Goal: Task Accomplishment & Management: Manage account settings

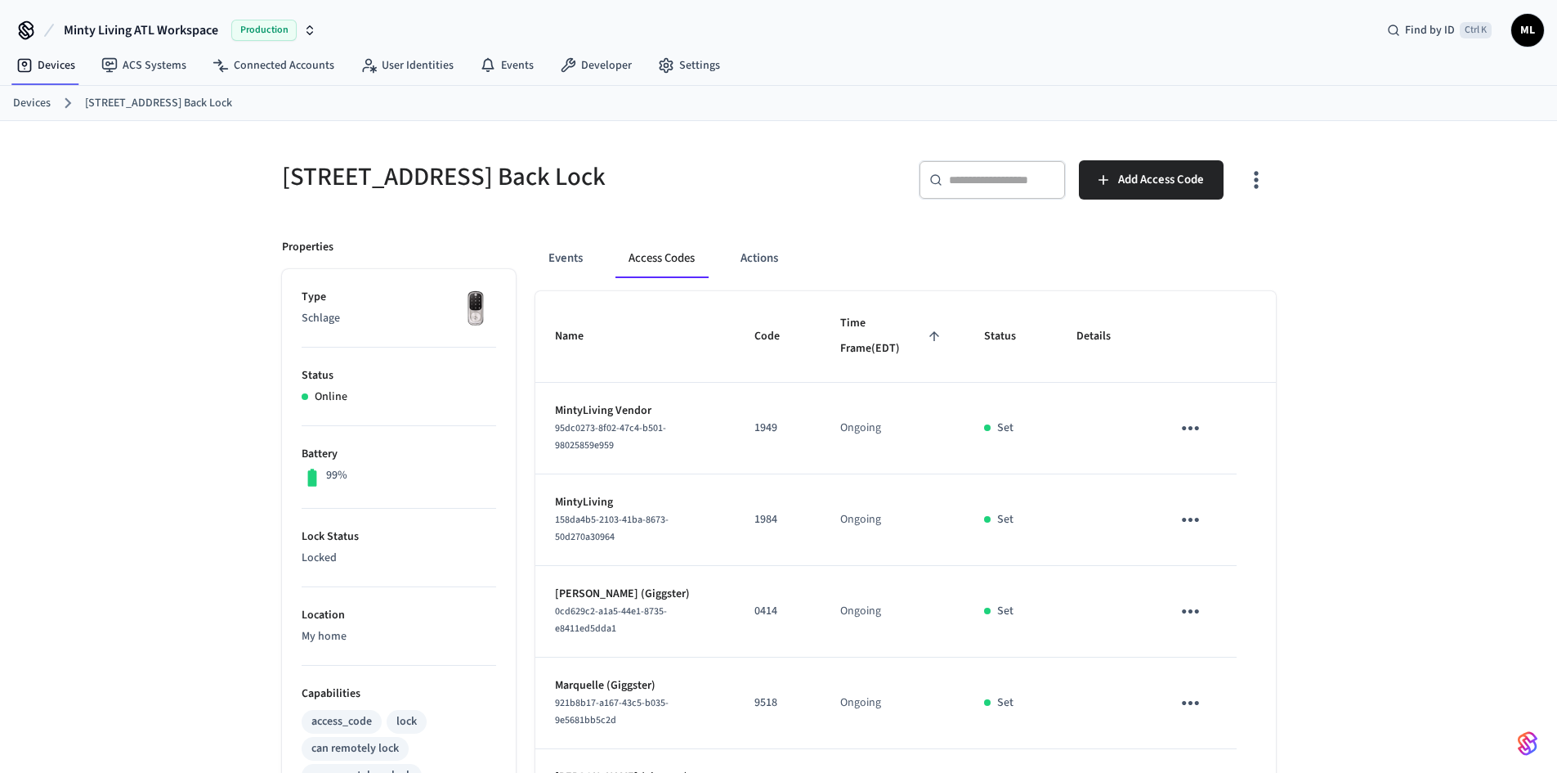
click at [968, 179] on input "text" at bounding box center [1002, 180] width 106 height 16
click at [998, 190] on div "​ ​" at bounding box center [992, 179] width 147 height 39
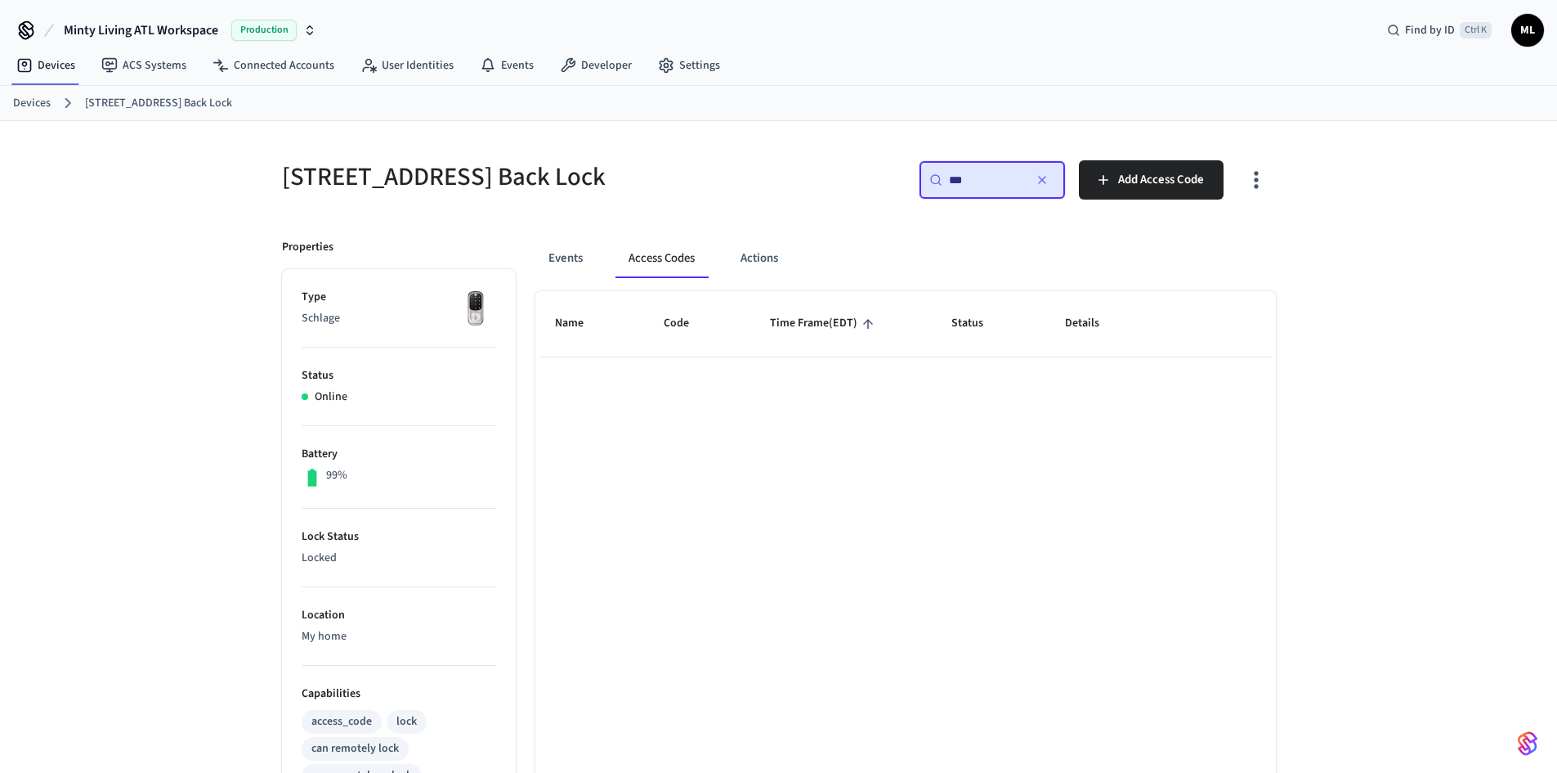
type input "***"
click at [1037, 178] on icon "button" at bounding box center [1042, 179] width 13 height 13
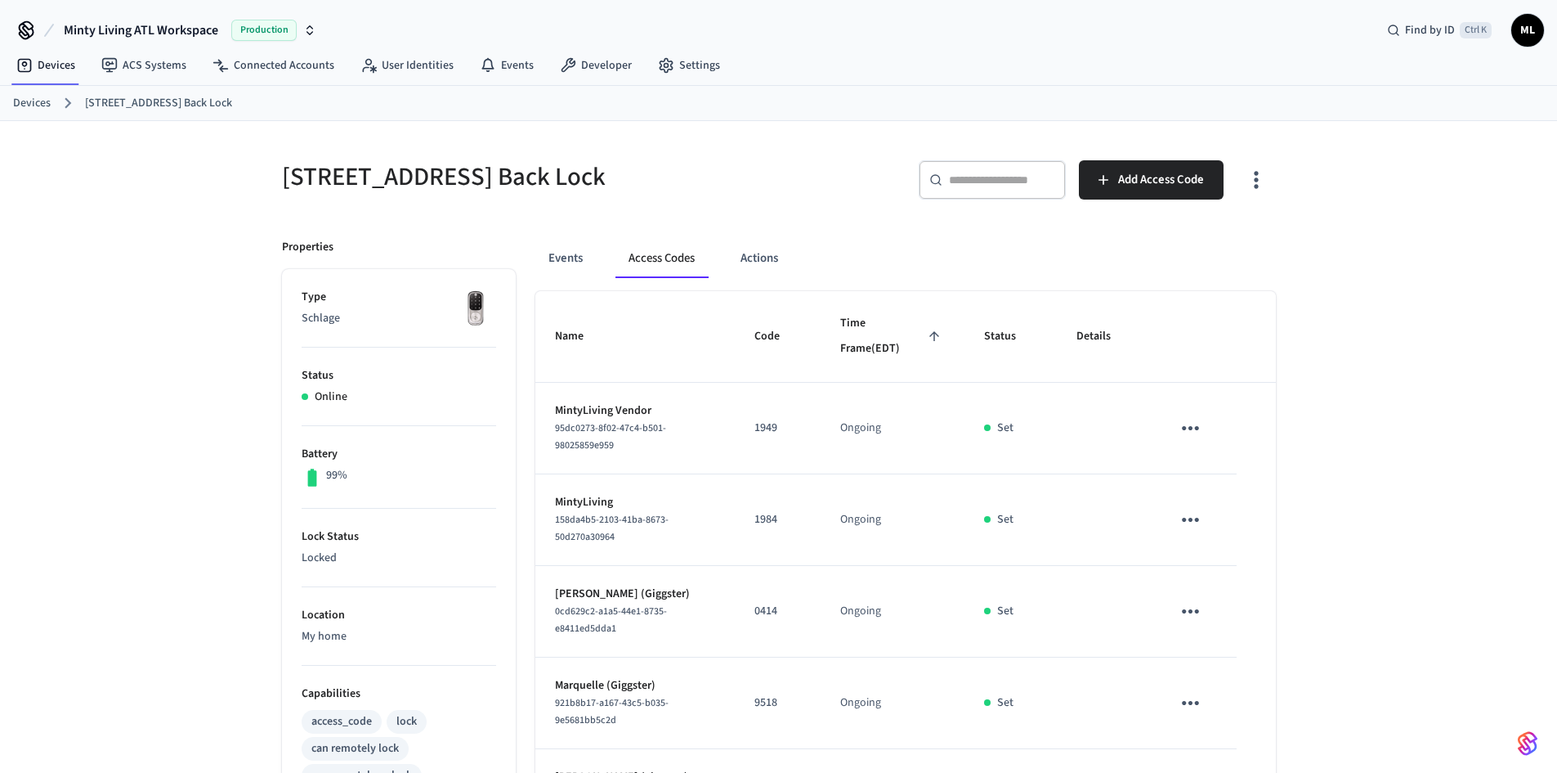
click at [666, 271] on button "Access Codes" at bounding box center [662, 258] width 92 height 39
drag, startPoint x: 754, startPoint y: 261, endPoint x: 754, endPoint y: 275, distance: 13.9
click at [754, 260] on button "Actions" at bounding box center [760, 258] width 64 height 39
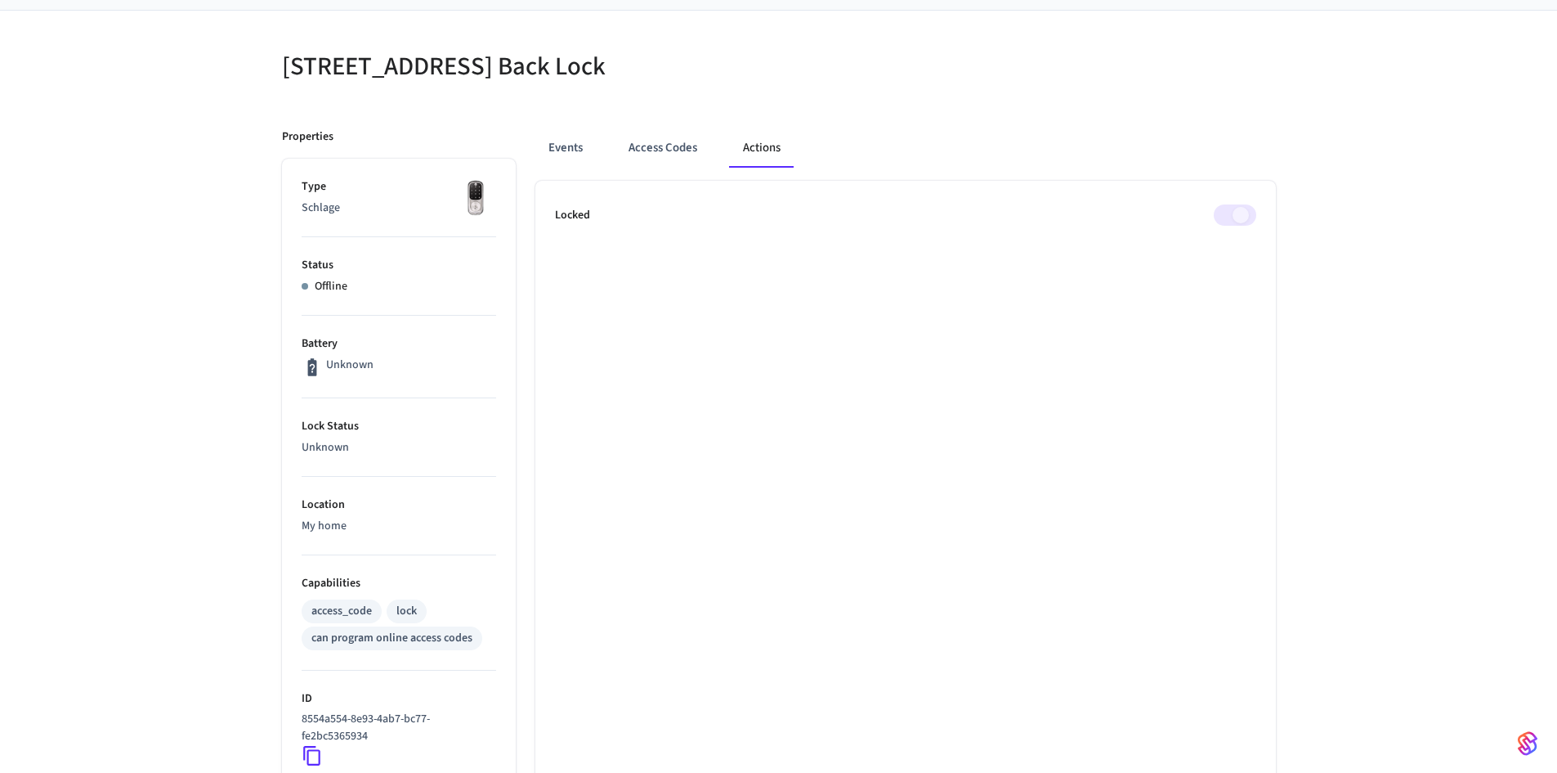
scroll to position [82, 0]
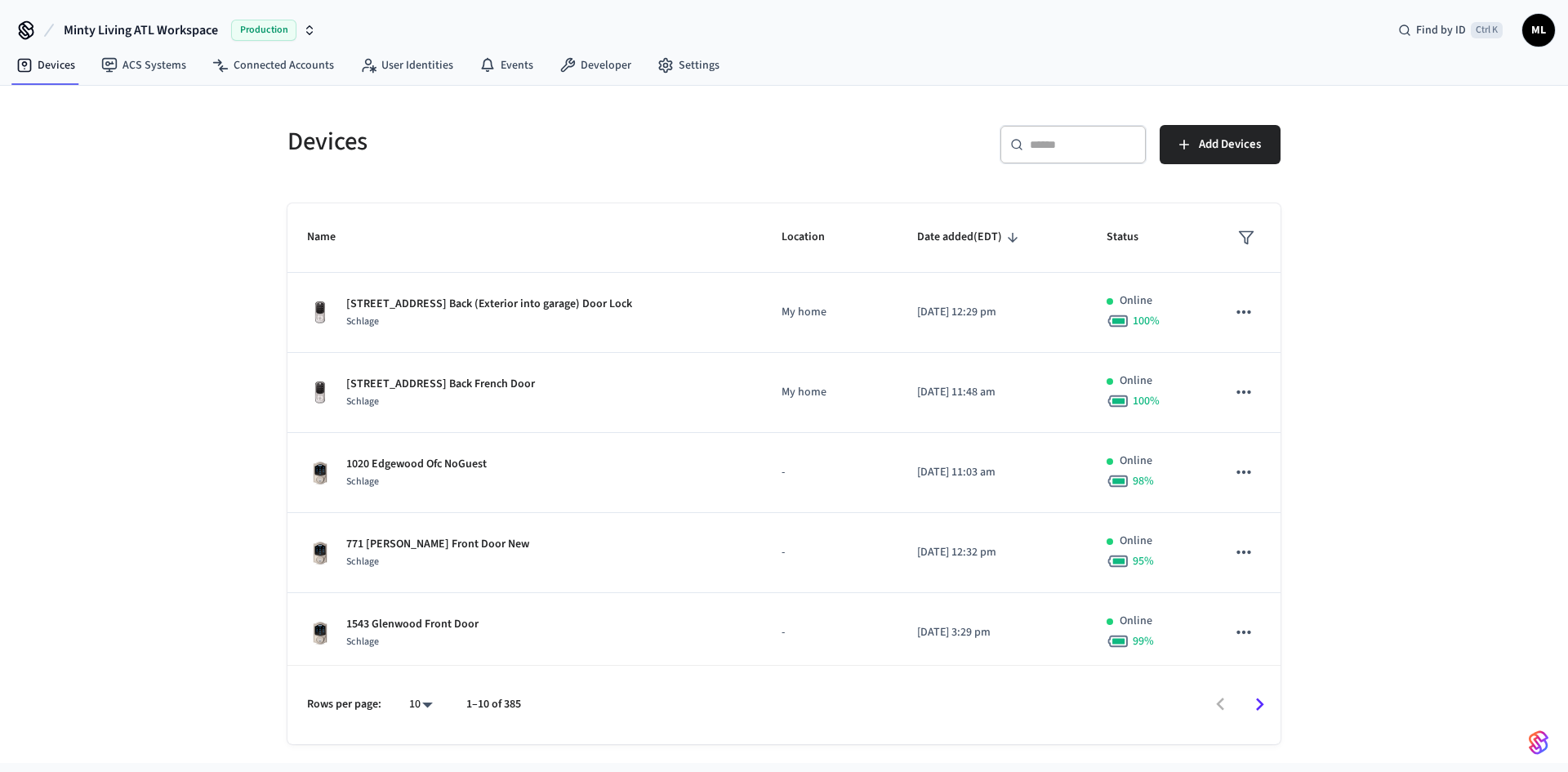
click at [1038, 144] on input "text" at bounding box center [1083, 145] width 106 height 16
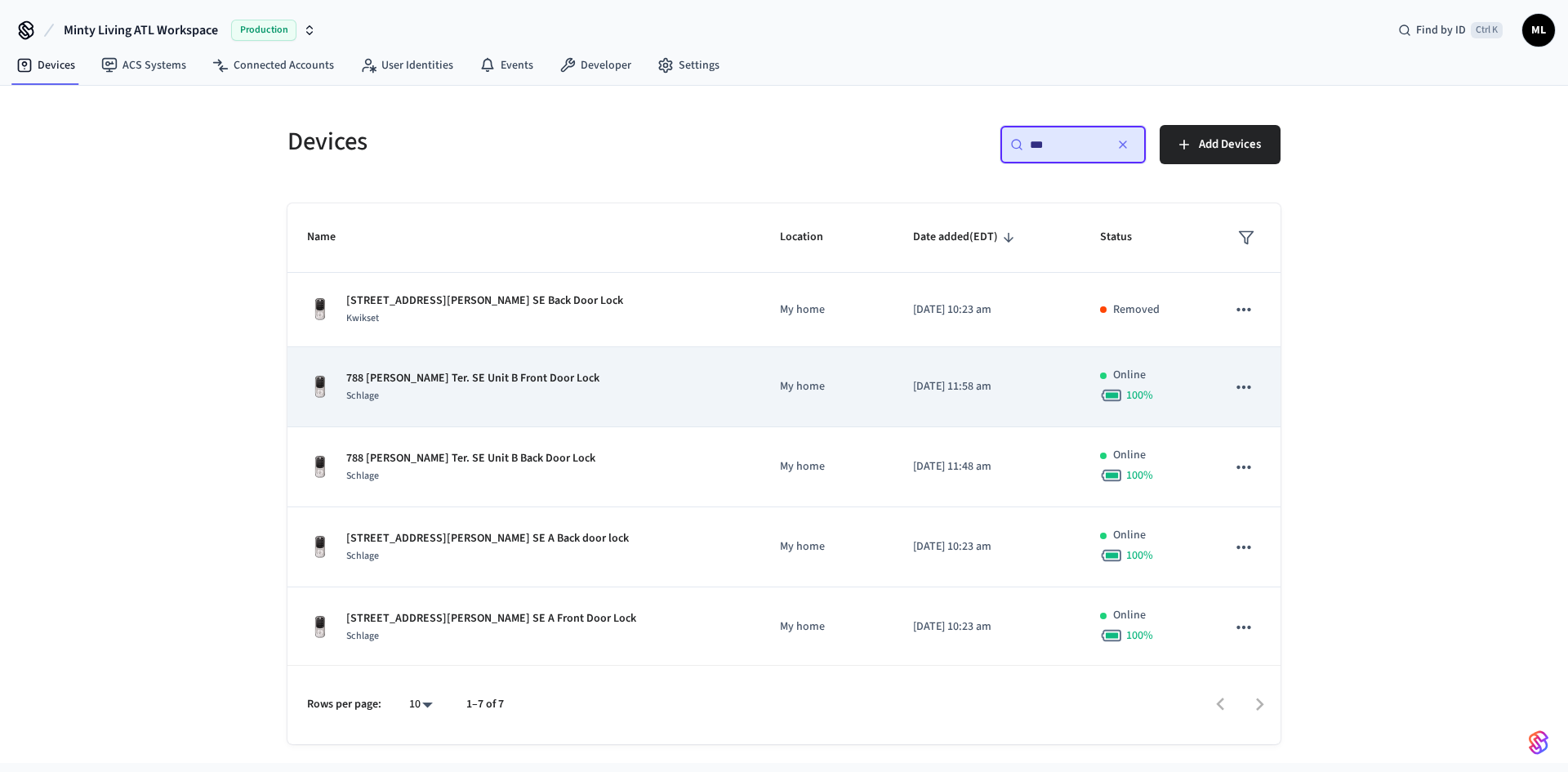
type input "***"
click at [590, 387] on div "788 [PERSON_NAME] Ter. SE Unit B Front Door Lock Schlage" at bounding box center [523, 386] width 433 height 34
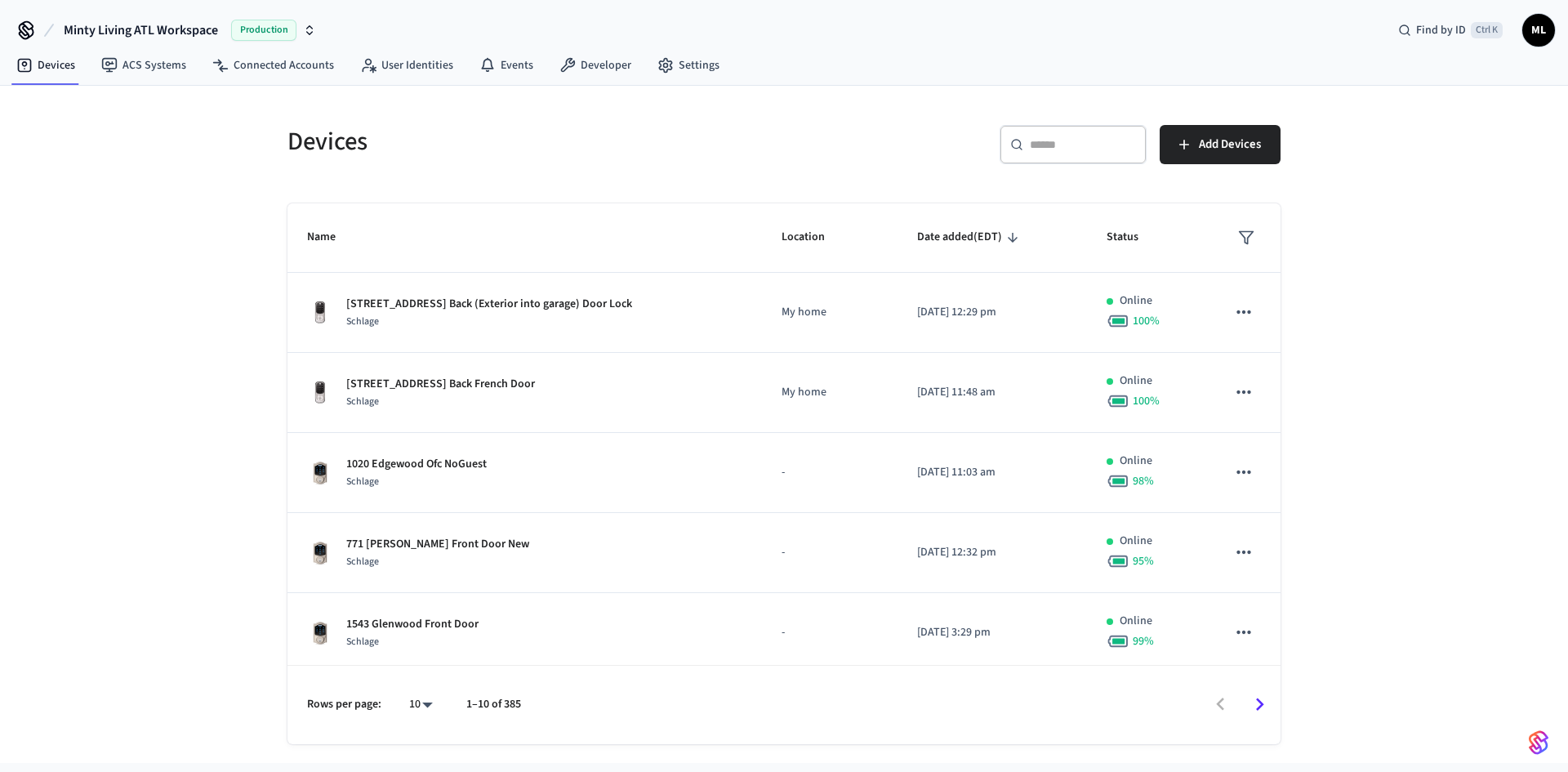
click at [1047, 130] on div "​ ​" at bounding box center [1073, 144] width 147 height 39
click at [1047, 144] on input "text" at bounding box center [1083, 145] width 106 height 16
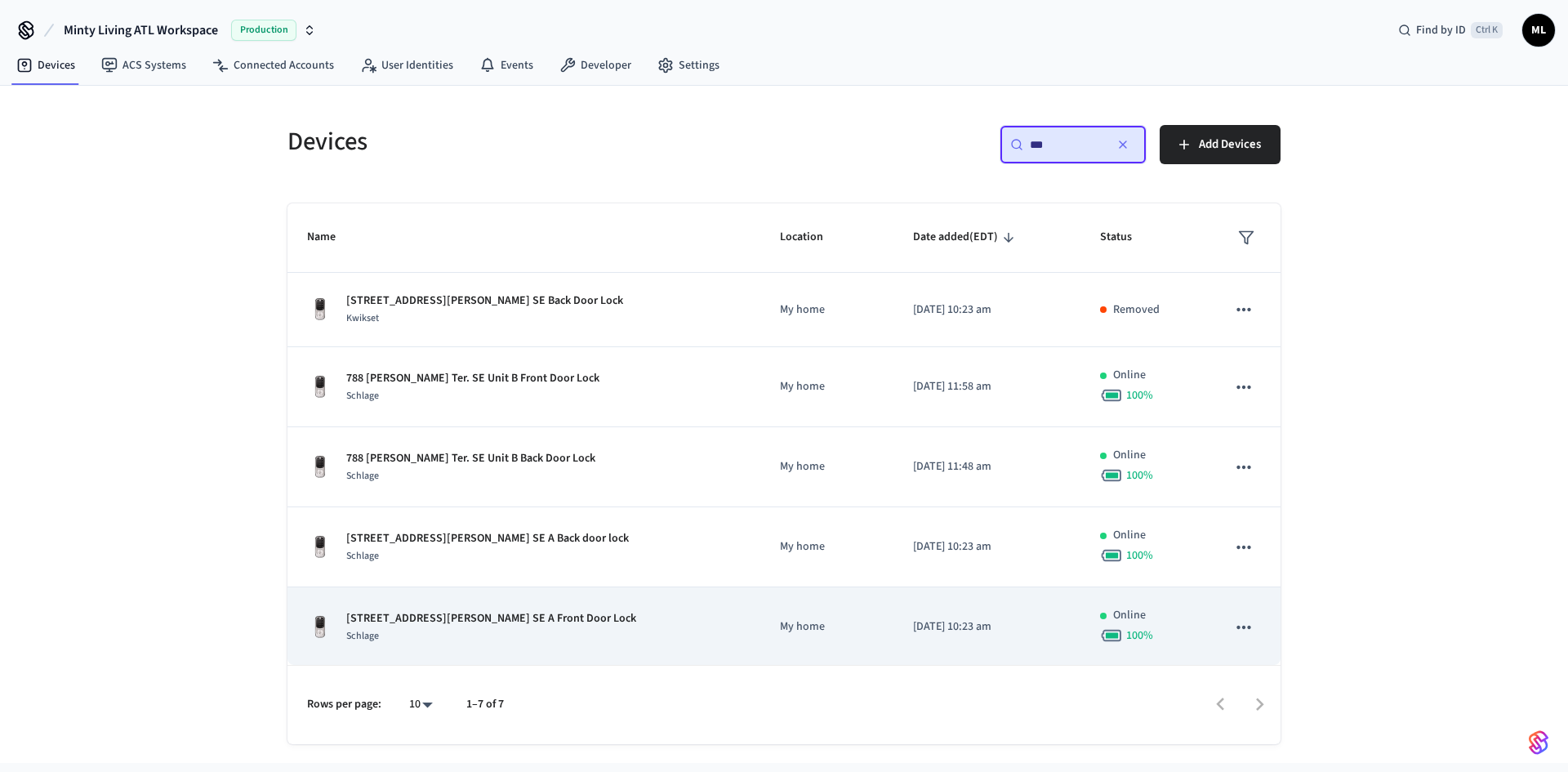
type input "***"
click at [577, 624] on div "[STREET_ADDRESS][PERSON_NAME] SE A Front Door Lock Schlage" at bounding box center [523, 627] width 433 height 34
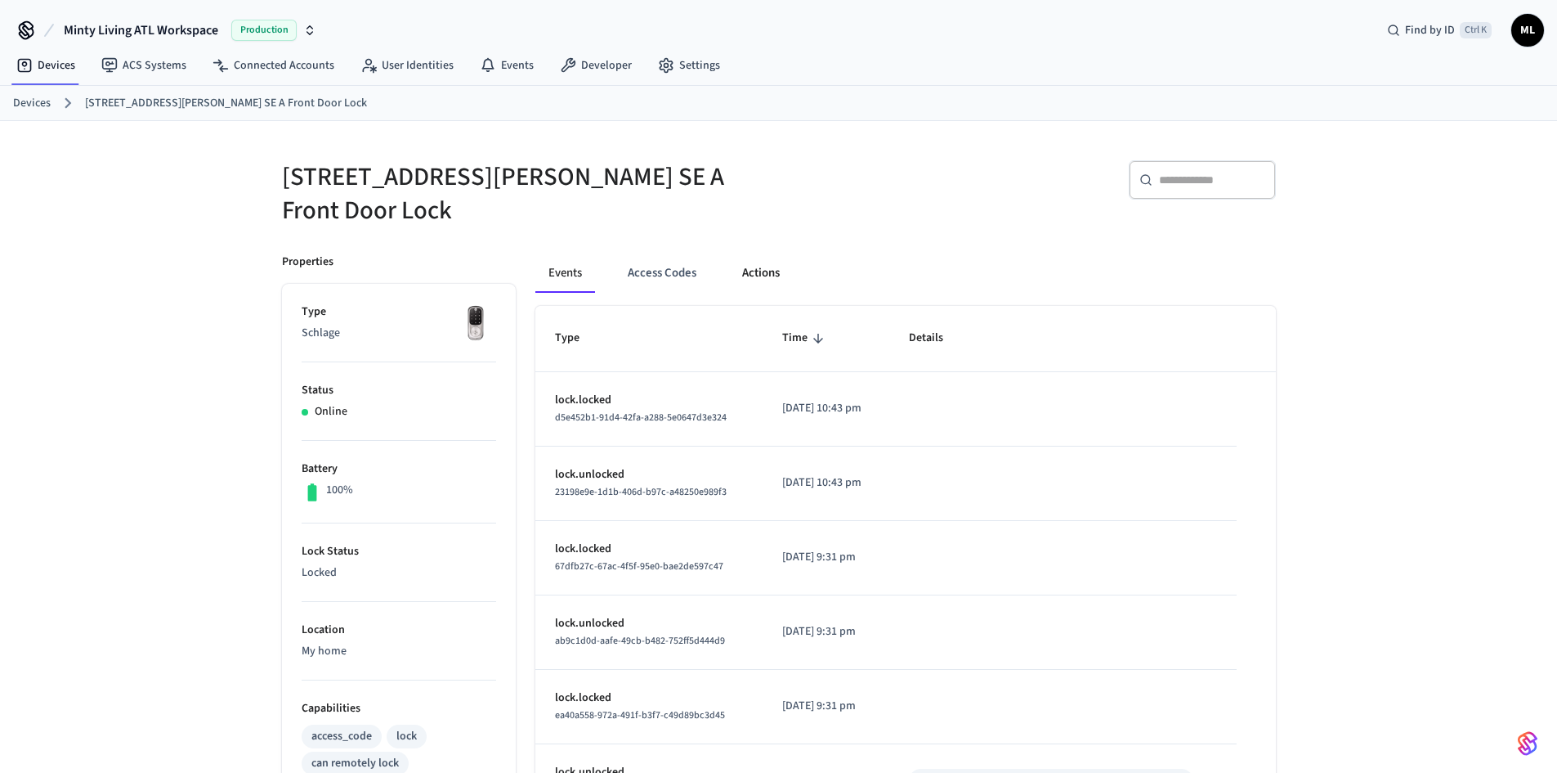
click at [741, 262] on button "Actions" at bounding box center [761, 272] width 64 height 39
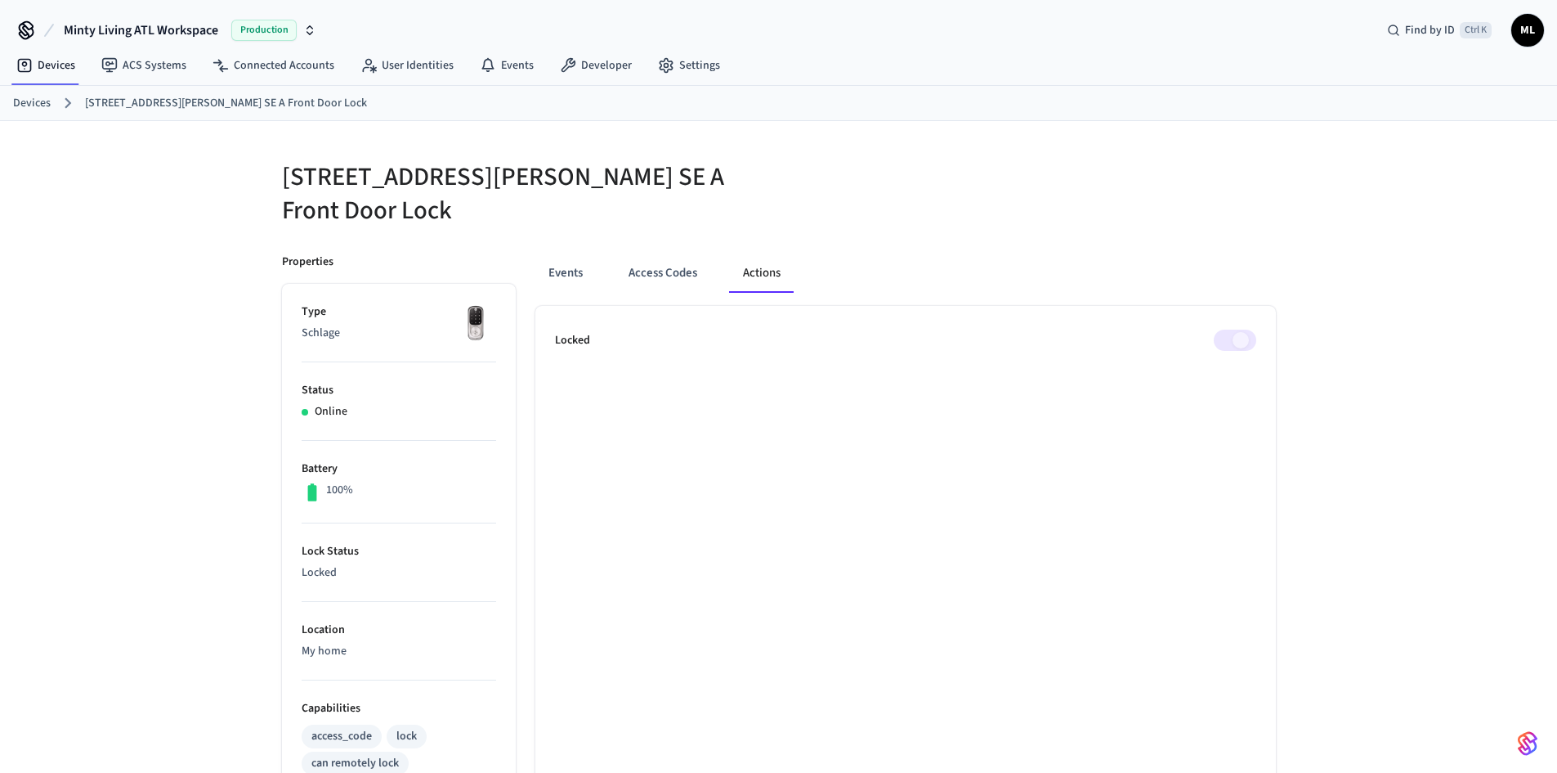
click at [1333, 329] on div "[STREET_ADDRESS][PERSON_NAME] A Front Door Lock Properties Type Schlage Status …" at bounding box center [778, 643] width 1557 height 1045
